Goal: Task Accomplishment & Management: Complete application form

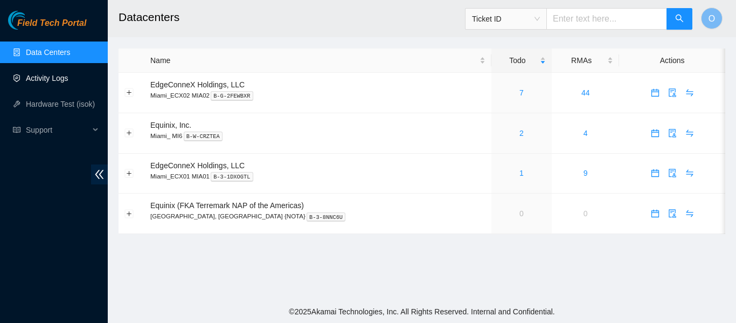
click at [47, 80] on link "Activity Logs" at bounding box center [47, 78] width 43 height 9
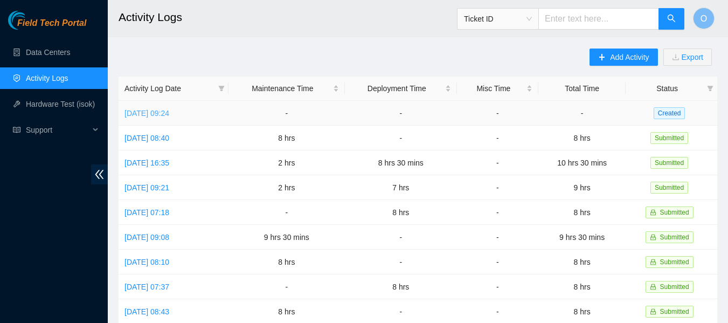
click at [169, 111] on link "[DATE] 09:24" at bounding box center [146, 113] width 45 height 9
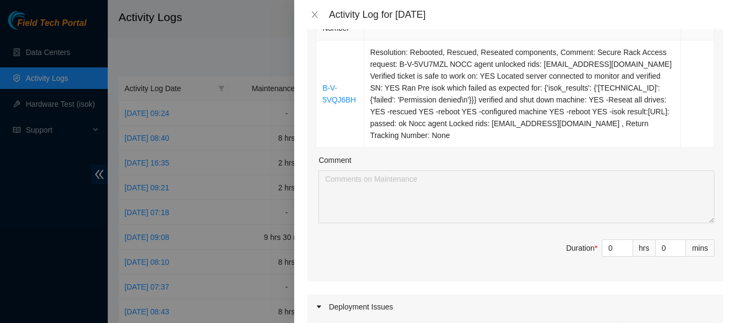
scroll to position [192, 0]
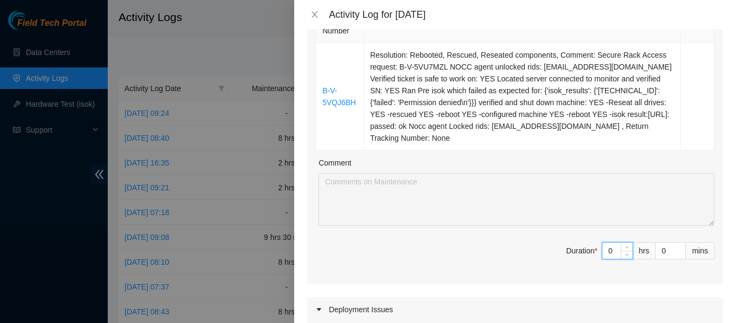
drag, startPoint x: 607, startPoint y: 239, endPoint x: 595, endPoint y: 239, distance: 12.4
click at [602, 242] on input "0" at bounding box center [617, 250] width 30 height 16
type input "1"
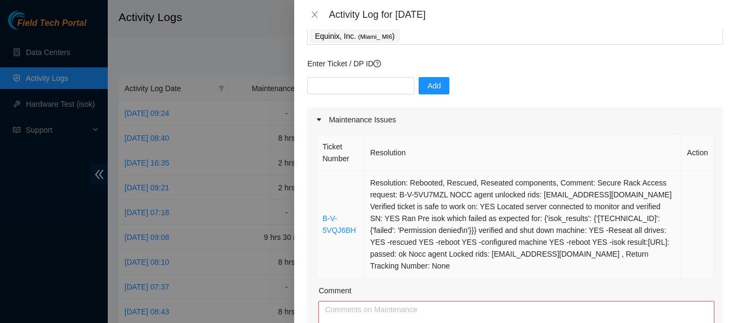
scroll to position [64, 0]
type input "1"
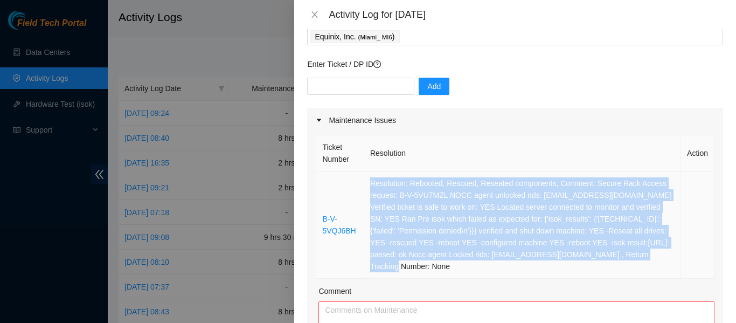
drag, startPoint x: 364, startPoint y: 182, endPoint x: 632, endPoint y: 259, distance: 279.6
click at [632, 259] on td "Resolution: Rebooted, Rescued, Reseated components, Comment: Secure Rack Access…" at bounding box center [522, 224] width 317 height 107
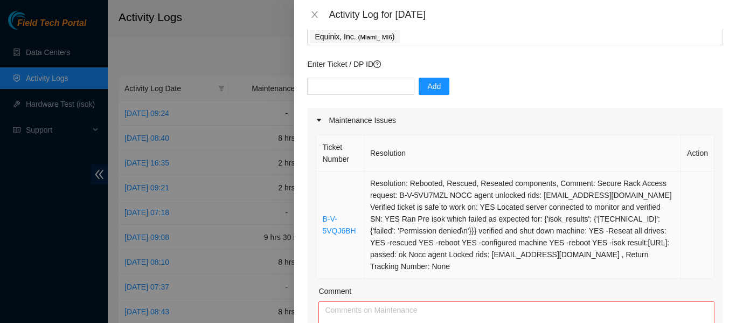
click at [632, 259] on td "Resolution: Rebooted, Rescued, Reseated components, Comment: Secure Rack Access…" at bounding box center [522, 224] width 317 height 107
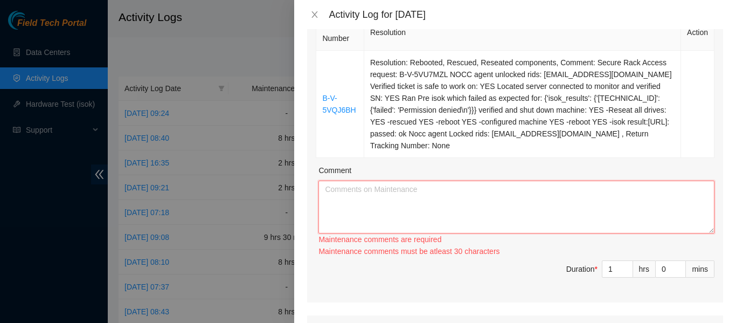
click at [513, 193] on textarea "Comment" at bounding box center [516, 206] width 396 height 53
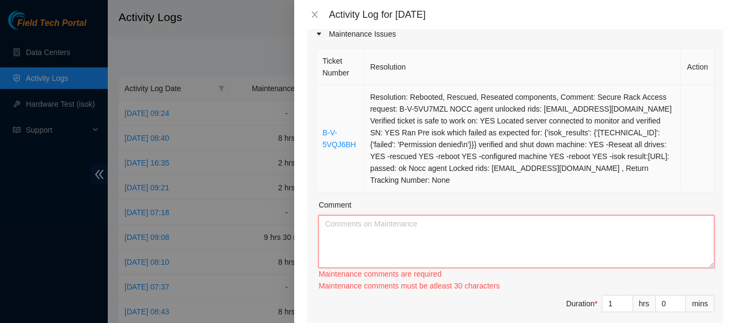
scroll to position [146, 0]
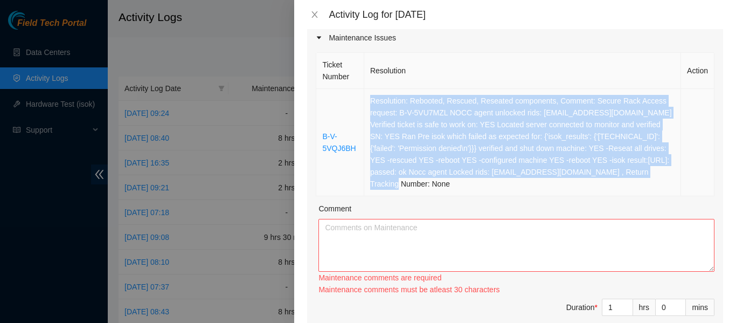
drag, startPoint x: 366, startPoint y: 99, endPoint x: 652, endPoint y: 183, distance: 298.2
click at [652, 183] on td "Resolution: Rebooted, Rescued, Reseated components, Comment: Secure Rack Access…" at bounding box center [522, 142] width 317 height 107
copy td "Resolution: Rebooted, Rescued, Reseated components, Comment: Secure Rack Access…"
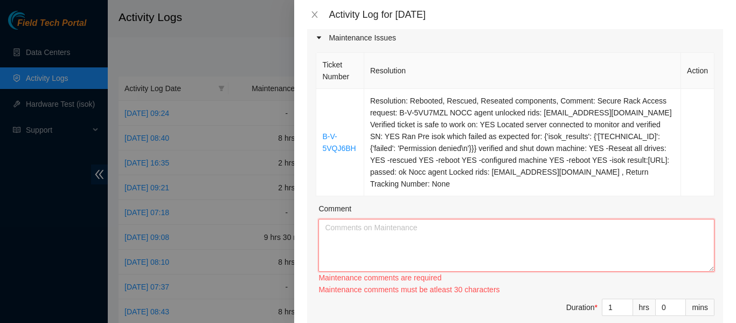
click at [396, 236] on textarea "Comment" at bounding box center [516, 245] width 396 height 53
paste textarea "Resolution: Rebooted, Rescued, Reseated components, Comment: Secure Rack Access…"
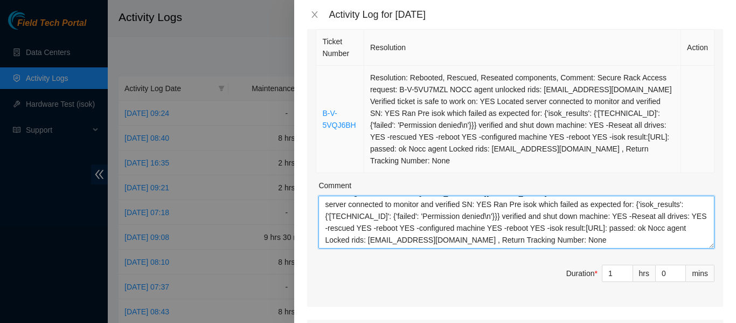
scroll to position [0, 0]
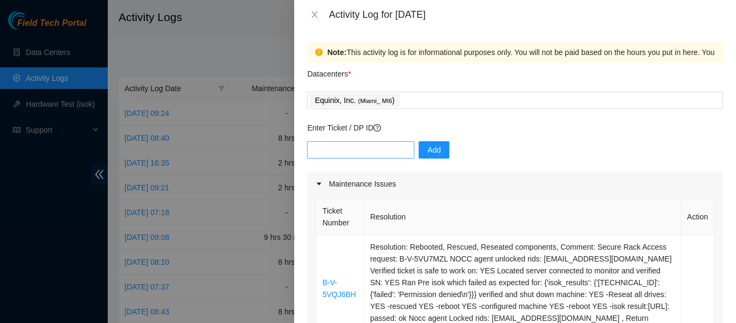
type textarea "Resolution: Rebooted, Rescued, Reseated components, Comment: Secure Rack Access…"
click at [347, 152] on input "text" at bounding box center [360, 149] width 107 height 17
type input "DP 85117"
click at [437, 151] on button "Add" at bounding box center [433, 149] width 31 height 17
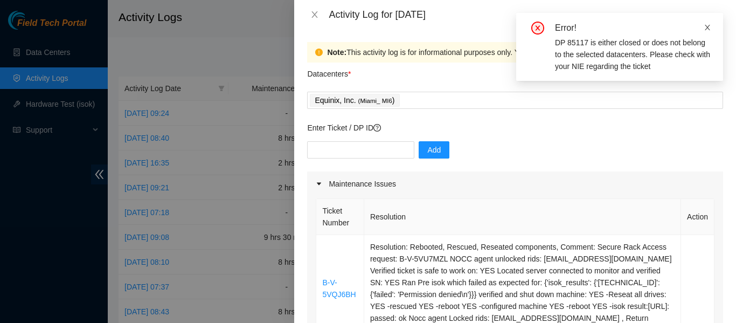
click at [706, 27] on icon "close" at bounding box center [707, 28] width 8 height 8
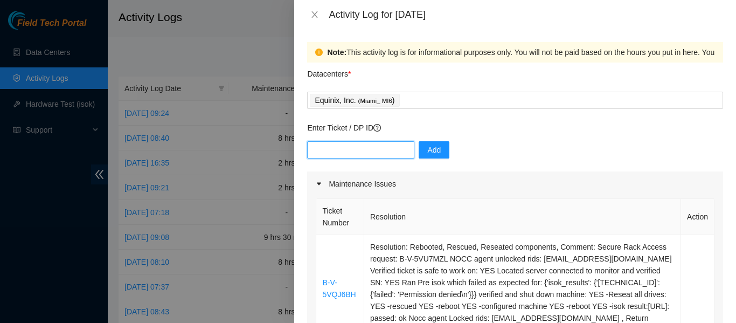
click at [338, 148] on input "text" at bounding box center [360, 149] width 107 height 17
type input "DP85117"
click at [418, 149] on button "Add" at bounding box center [433, 149] width 31 height 17
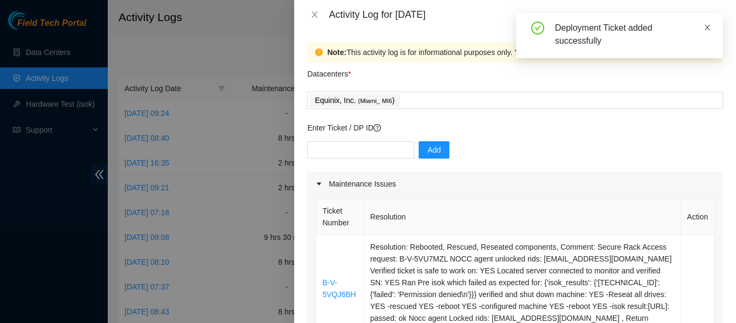
click at [707, 25] on icon "close" at bounding box center [707, 28] width 8 height 8
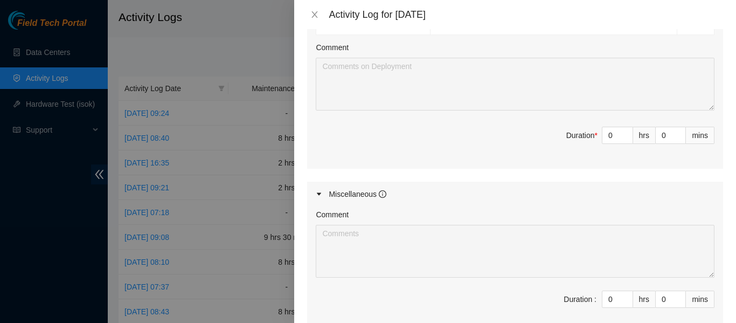
scroll to position [399, 0]
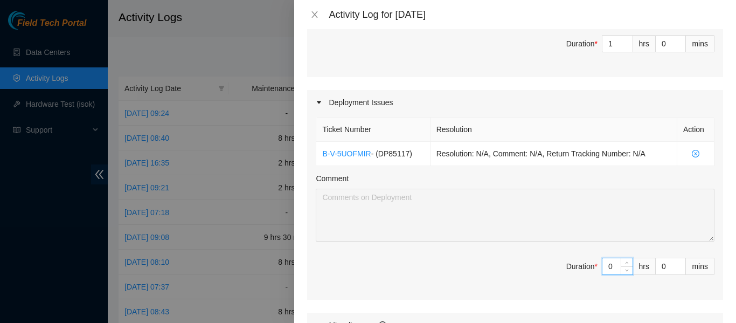
drag, startPoint x: 608, startPoint y: 253, endPoint x: 594, endPoint y: 257, distance: 15.3
click at [602, 257] on div "0" at bounding box center [617, 265] width 31 height 17
type input "6"
type input "7"
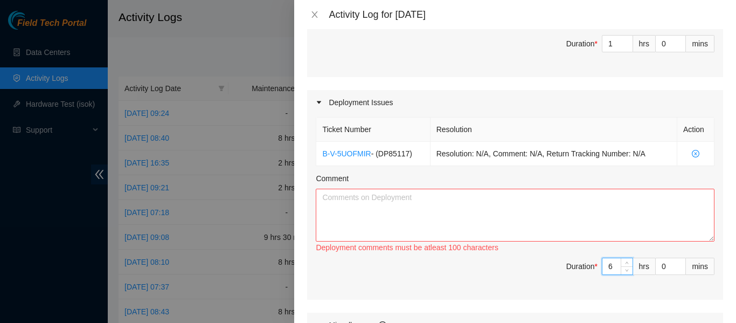
type input "6"
click at [388, 206] on textarea "Comment" at bounding box center [515, 215] width 399 height 53
click at [371, 206] on textarea "Comment" at bounding box center [515, 215] width 399 height 53
click at [427, 189] on textarea "Continue working on DP 85117 printed gear label and run all fiber for this DP" at bounding box center [515, 215] width 399 height 53
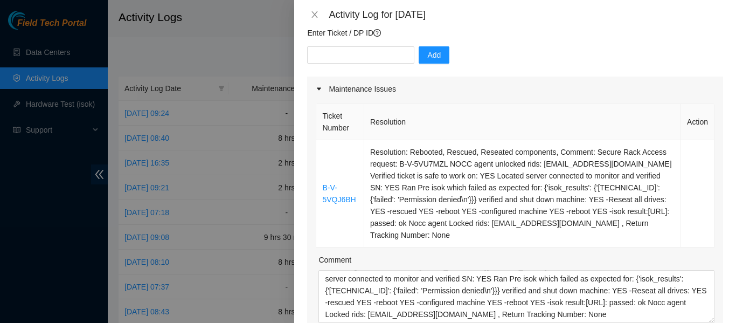
scroll to position [0, 0]
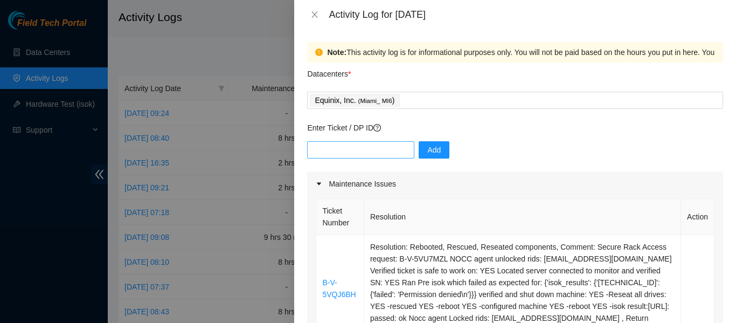
type textarea "Continue working on DP 85117 printed gear label and run all fiber for this DP"
click at [347, 157] on input "text" at bounding box center [360, 149] width 107 height 17
type input "DP85107"
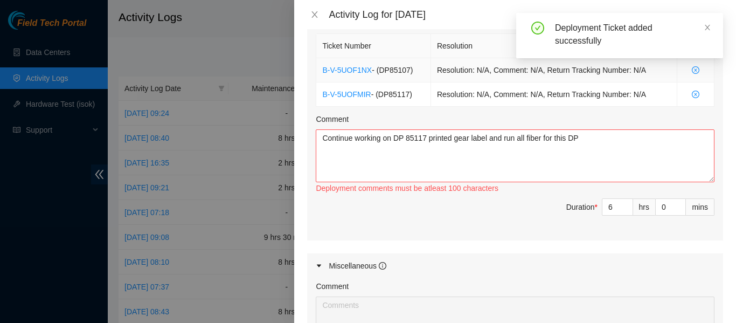
scroll to position [483, 0]
click at [426, 129] on textarea "Continue working on DP 85117 printed gear label and run all fiber for this DP" at bounding box center [515, 155] width 399 height 53
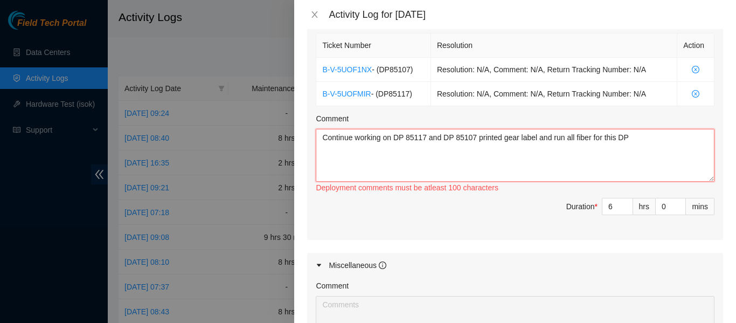
click at [641, 129] on textarea "Continue working on DP 85117 and DP 85107 printed gear label and run all fiber …" at bounding box center [515, 155] width 399 height 53
click at [616, 129] on textarea "Continue working on DP 85117 and DP 85107 printed gear label and run all fiber …" at bounding box center [515, 155] width 399 height 53
click at [635, 158] on textarea "Continue working on DP 85117 and DP 85107 printed gear label and run all fiber …" at bounding box center [515, 155] width 399 height 53
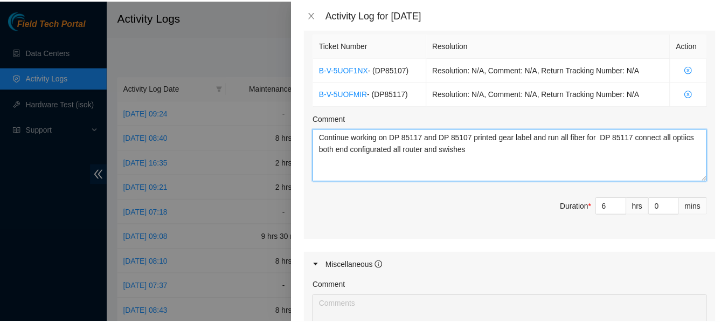
scroll to position [669, 0]
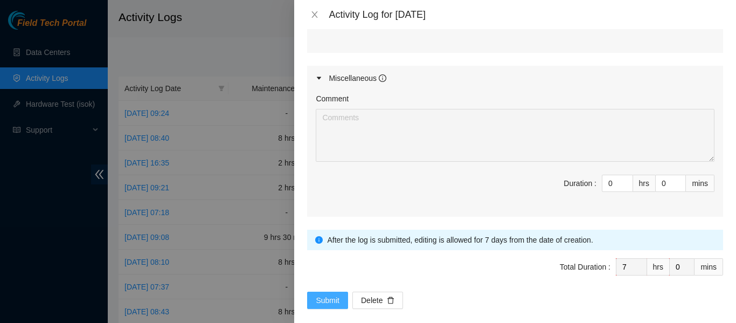
type textarea "Continue working on DP 85117 and DP 85107 printed gear label and run all fiber …"
click at [334, 294] on span "Submit" at bounding box center [328, 300] width 24 height 12
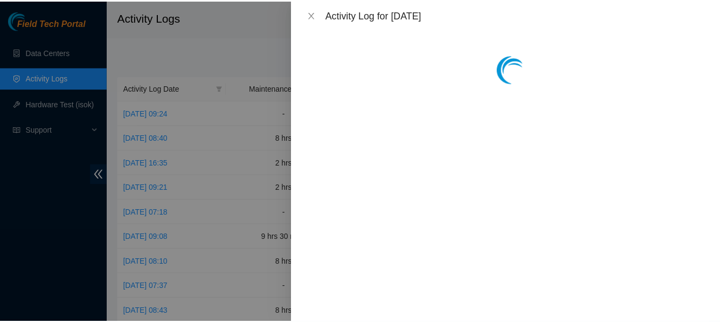
scroll to position [0, 0]
